Goal: Navigation & Orientation: Find specific page/section

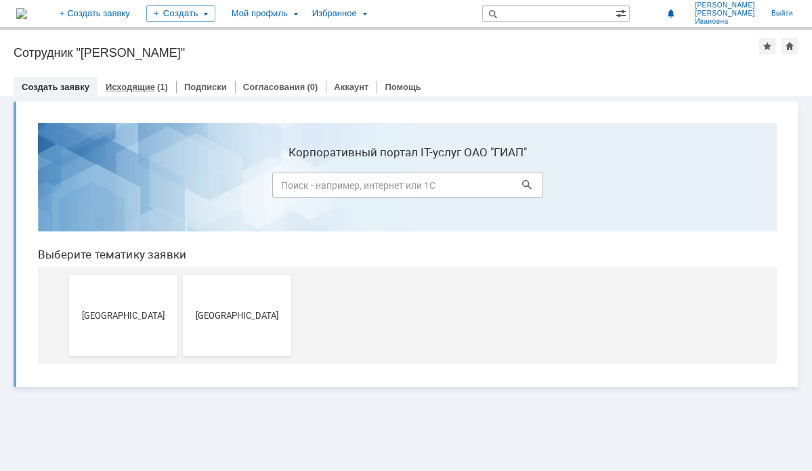
click at [117, 87] on link "Исходящие" at bounding box center [130, 87] width 49 height 10
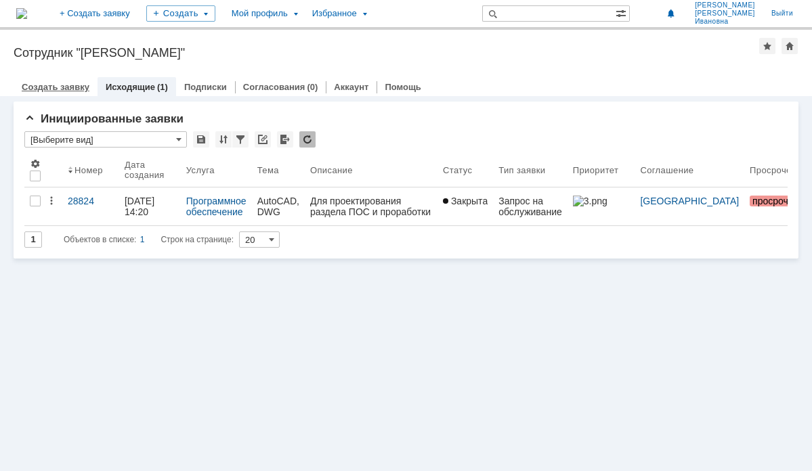
click at [60, 90] on link "Создать заявку" at bounding box center [56, 87] width 68 height 10
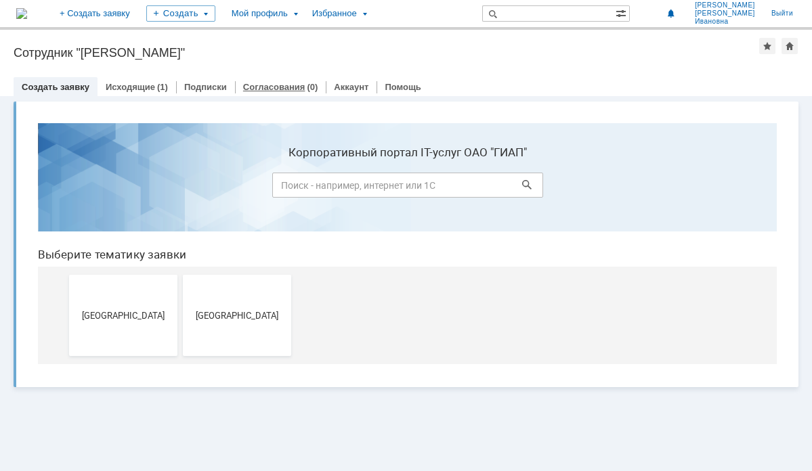
click at [253, 87] on link "Согласования" at bounding box center [274, 87] width 62 height 10
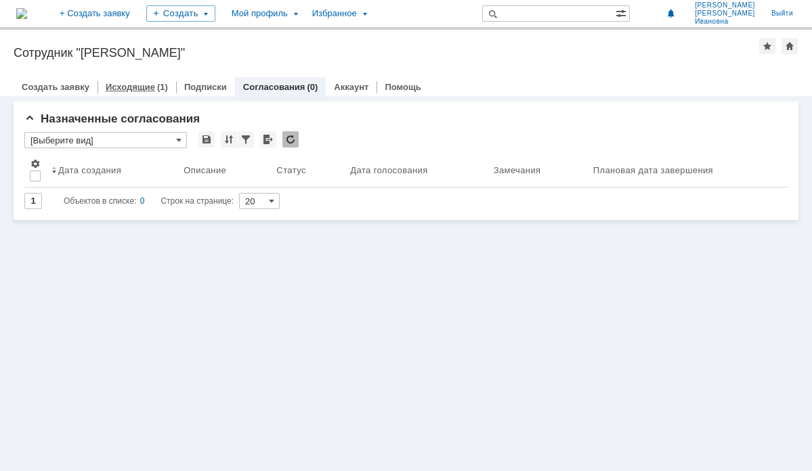
click at [129, 88] on link "Исходящие" at bounding box center [130, 87] width 49 height 10
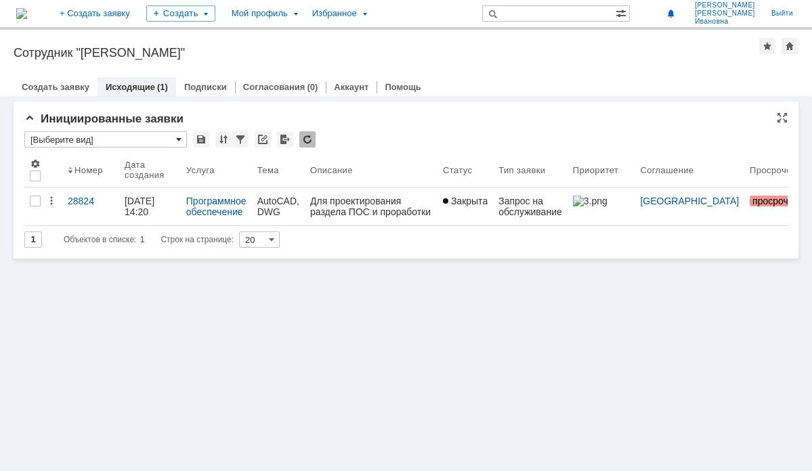
click at [177, 142] on span at bounding box center [178, 139] width 5 height 11
click at [181, 138] on span at bounding box center [178, 139] width 5 height 11
click at [145, 328] on div "Витрина услуг Инициированные заявки * Результаты поиска: Изменить Сбросить Сорт…" at bounding box center [406, 283] width 812 height 375
type input "[Выберите вид]"
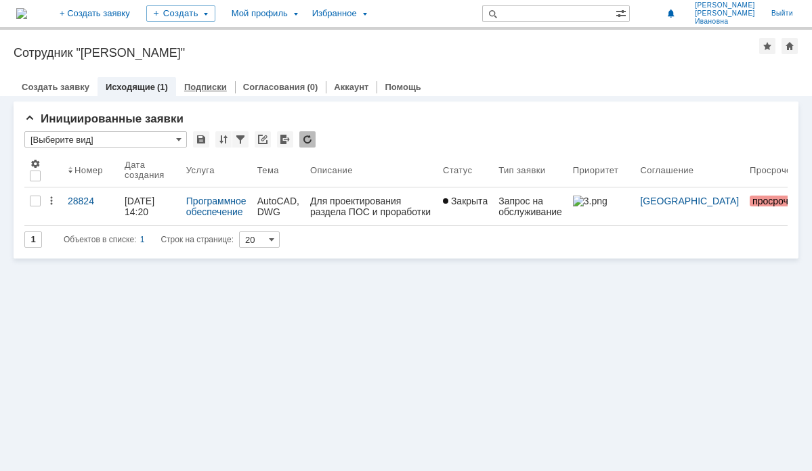
click at [205, 89] on link "Подписки" at bounding box center [205, 87] width 43 height 10
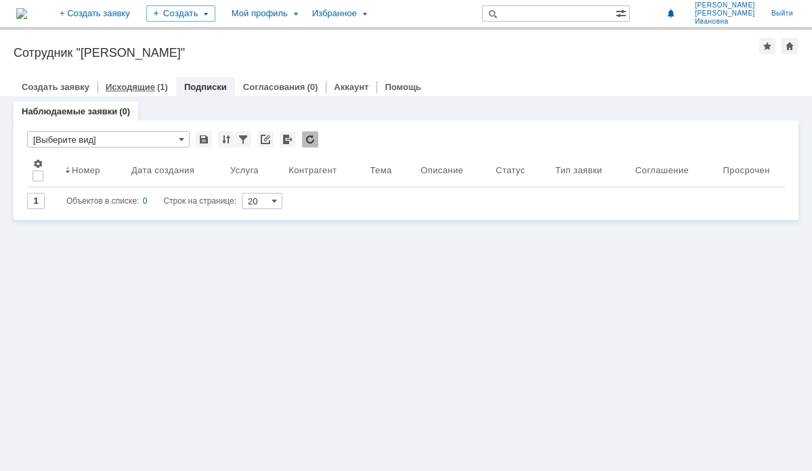
click at [123, 90] on link "Исходящие" at bounding box center [130, 87] width 49 height 10
